Goal: Book appointment/travel/reservation

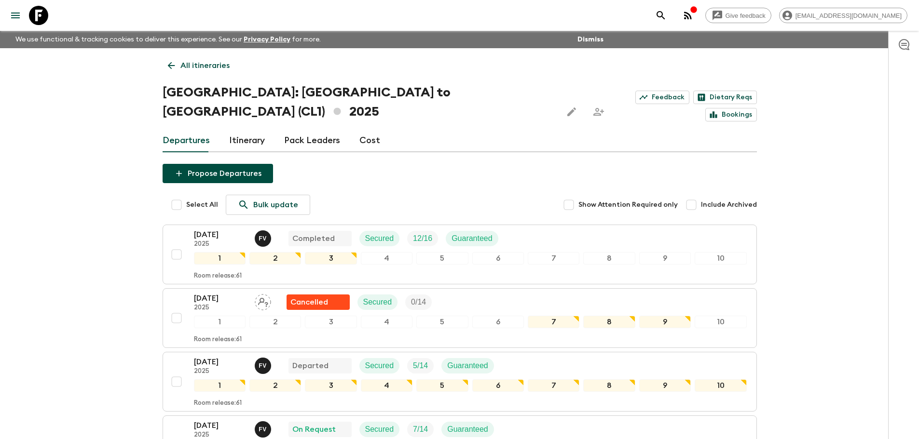
scroll to position [675, 0]
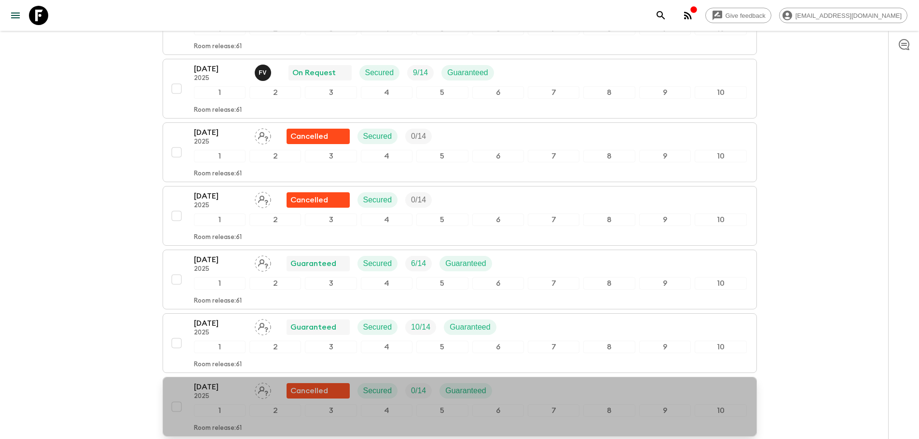
click at [226, 381] on p "[DATE]" at bounding box center [220, 387] width 53 height 12
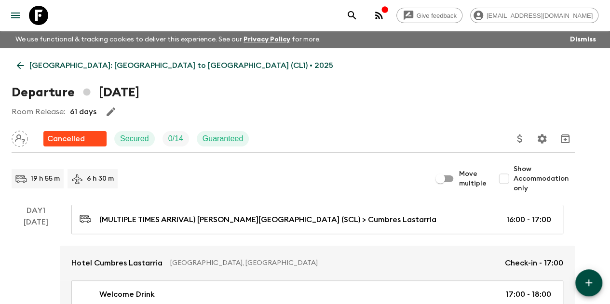
click at [26, 68] on icon at bounding box center [20, 65] width 11 height 11
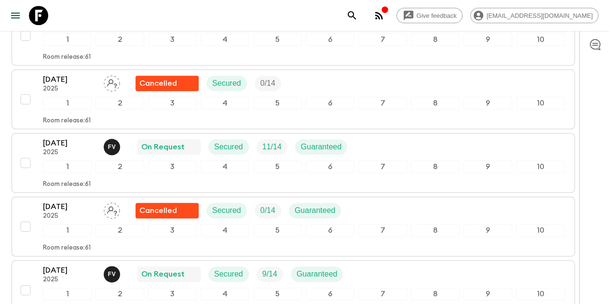
scroll to position [522, 0]
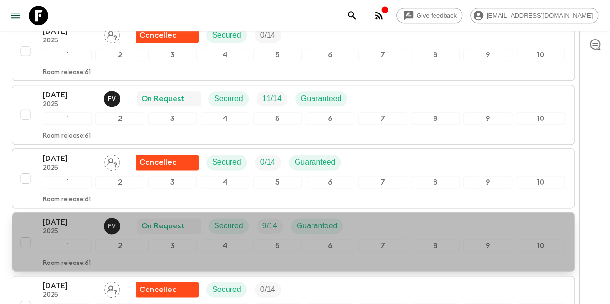
click at [90, 228] on p "2025" at bounding box center [69, 232] width 53 height 8
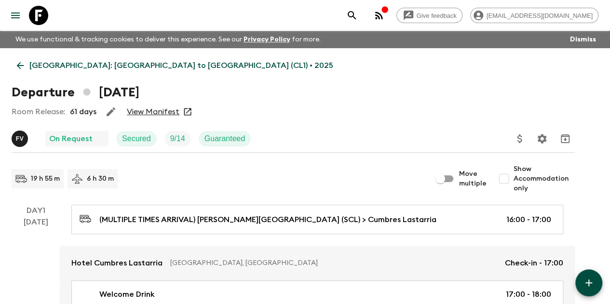
click at [165, 113] on link "View Manifest" at bounding box center [153, 112] width 53 height 10
click at [203, 177] on div "19 h 55 m 6 h 30 m" at bounding box center [222, 178] width 420 height 19
click at [26, 64] on icon at bounding box center [20, 65] width 11 height 11
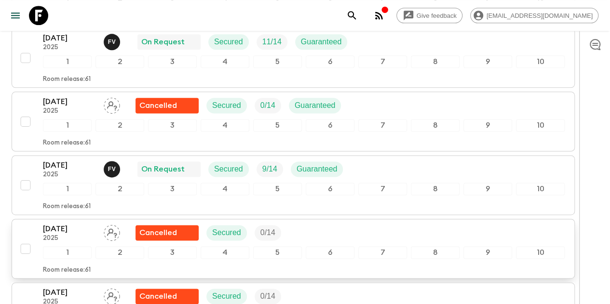
scroll to position [627, 0]
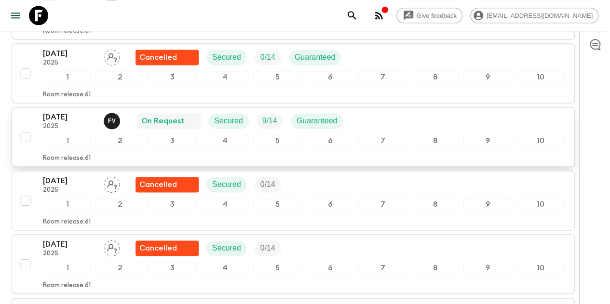
click at [82, 111] on div "[DATE] 2025 F V On Request Secured 9 / 14 Guaranteed 1 2 3 4 5 6 7 8 9 10 Room …" at bounding box center [304, 136] width 522 height 51
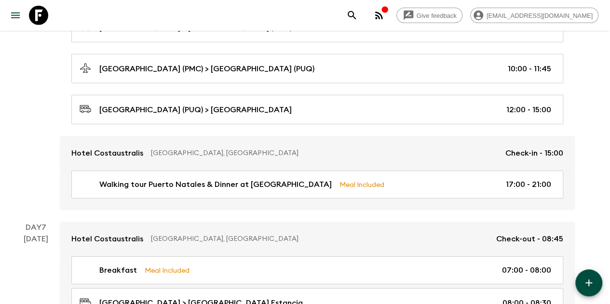
scroll to position [1381, 0]
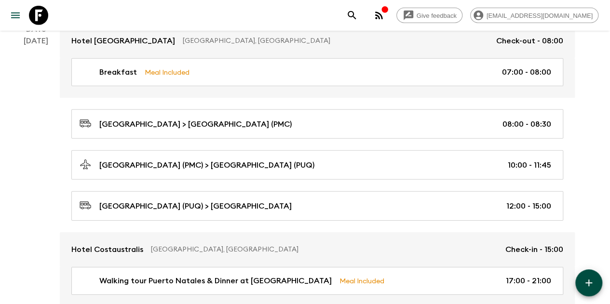
click at [28, 151] on div "Day 6 [DATE]" at bounding box center [36, 165] width 48 height 283
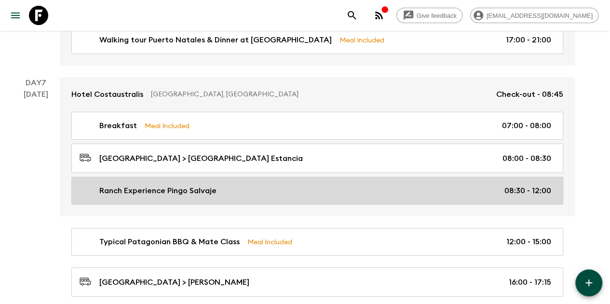
scroll to position [1671, 0]
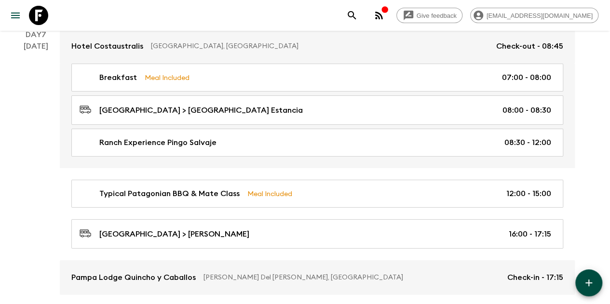
click at [32, 189] on div "Day 7 [DATE]" at bounding box center [36, 162] width 48 height 266
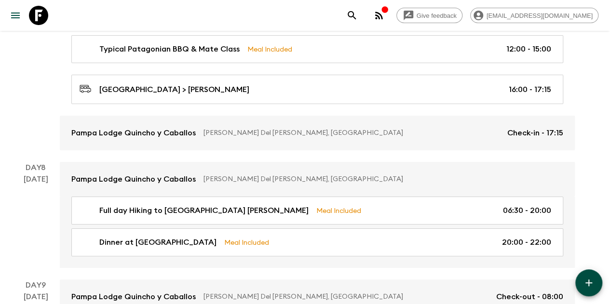
scroll to position [1863, 0]
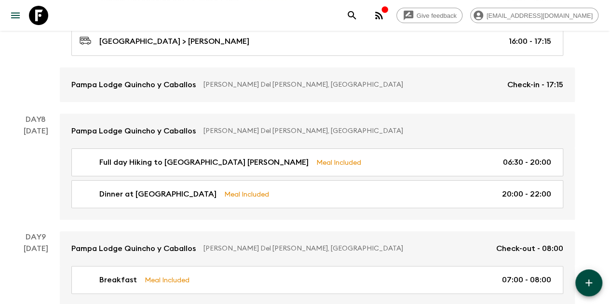
click at [41, 181] on div "[DATE]" at bounding box center [36, 172] width 25 height 95
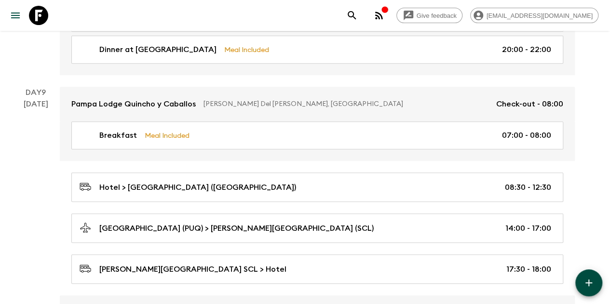
scroll to position [2056, 0]
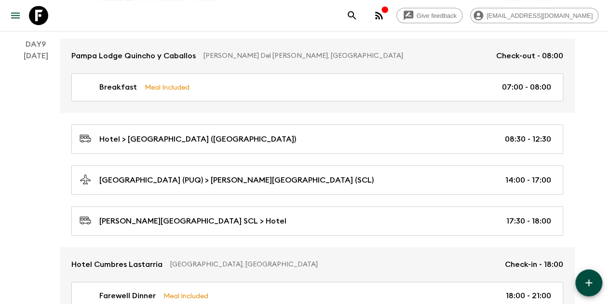
click at [40, 163] on div "[DATE]" at bounding box center [36, 186] width 25 height 272
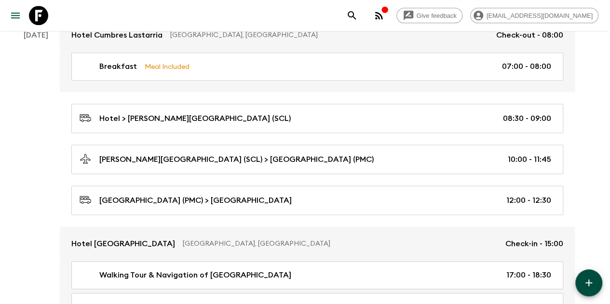
scroll to position [579, 0]
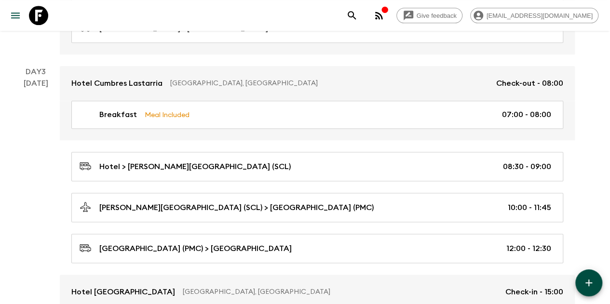
click at [33, 177] on div "Day 3 [DATE]" at bounding box center [36, 223] width 48 height 315
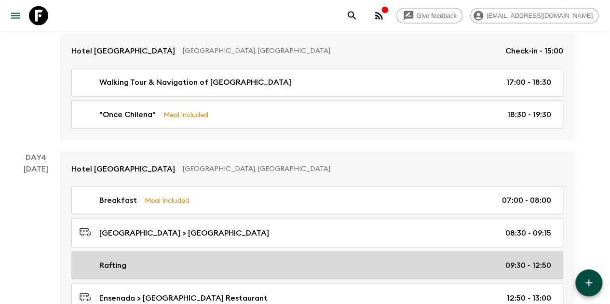
scroll to position [916, 0]
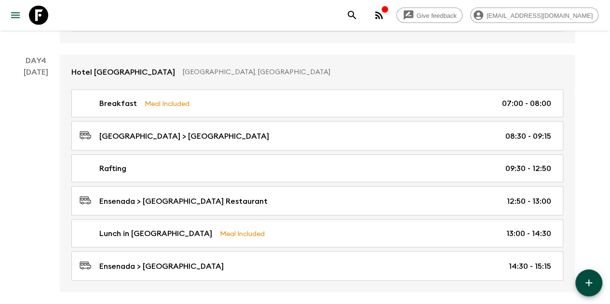
click at [44, 162] on div "[DATE]" at bounding box center [36, 180] width 25 height 226
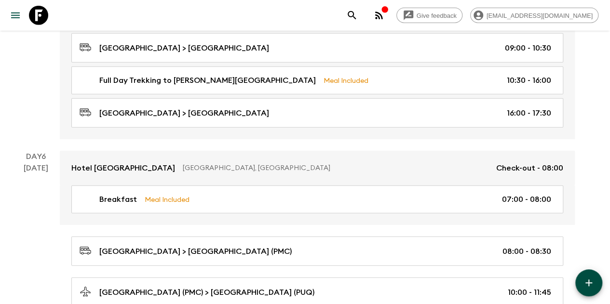
scroll to position [1350, 0]
